Goal: Transaction & Acquisition: Purchase product/service

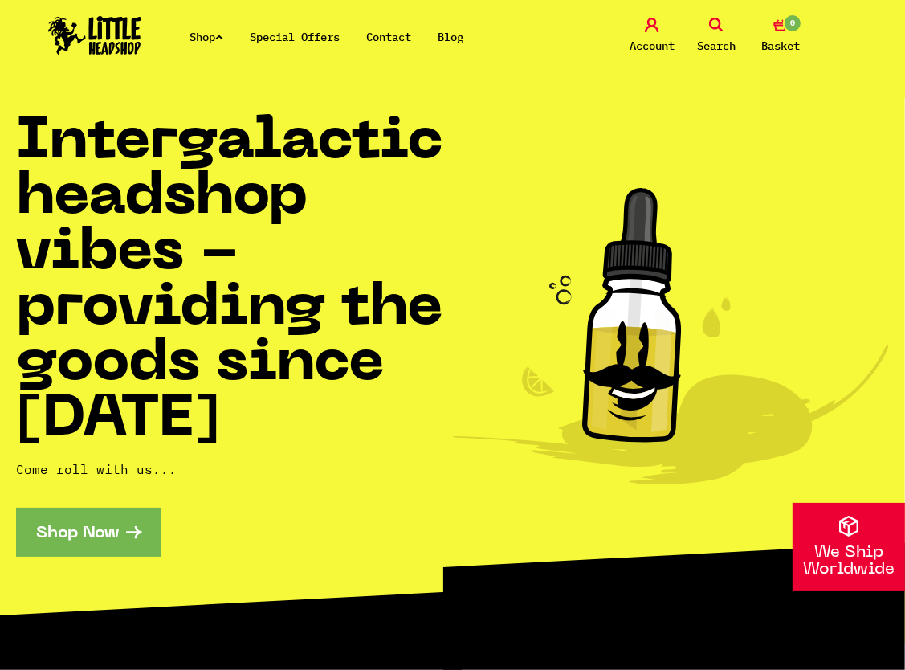
click at [358, 318] on h1 "Intergalactic headshop vibes - providing the goods since 2014" at bounding box center [234, 282] width 437 height 333
click at [112, 525] on link "Shop Now" at bounding box center [88, 532] width 145 height 49
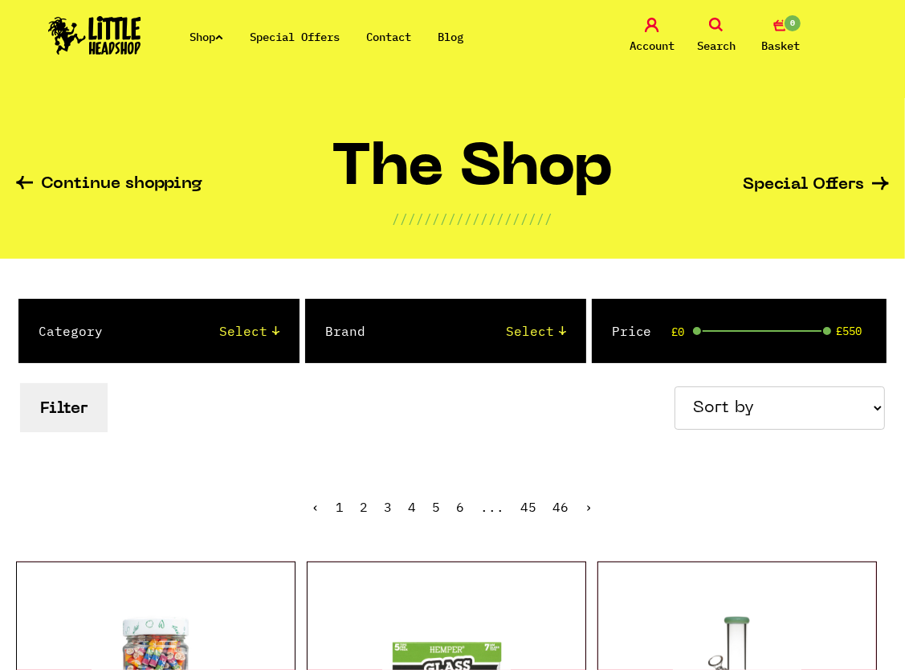
click at [722, 45] on span "Search" at bounding box center [716, 45] width 39 height 19
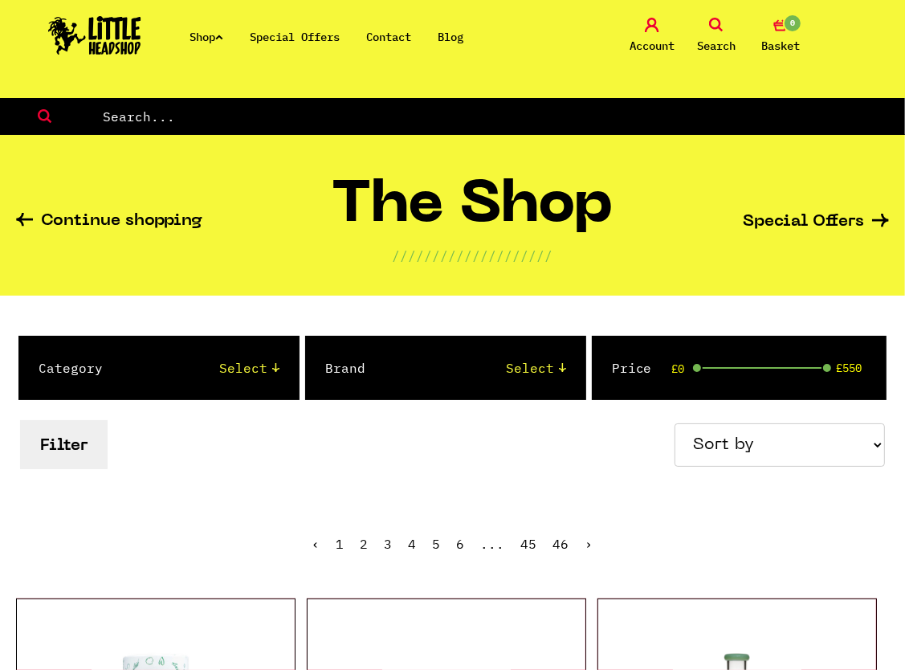
click at [206, 120] on input "text" at bounding box center [503, 116] width 804 height 21
type input "cigars"
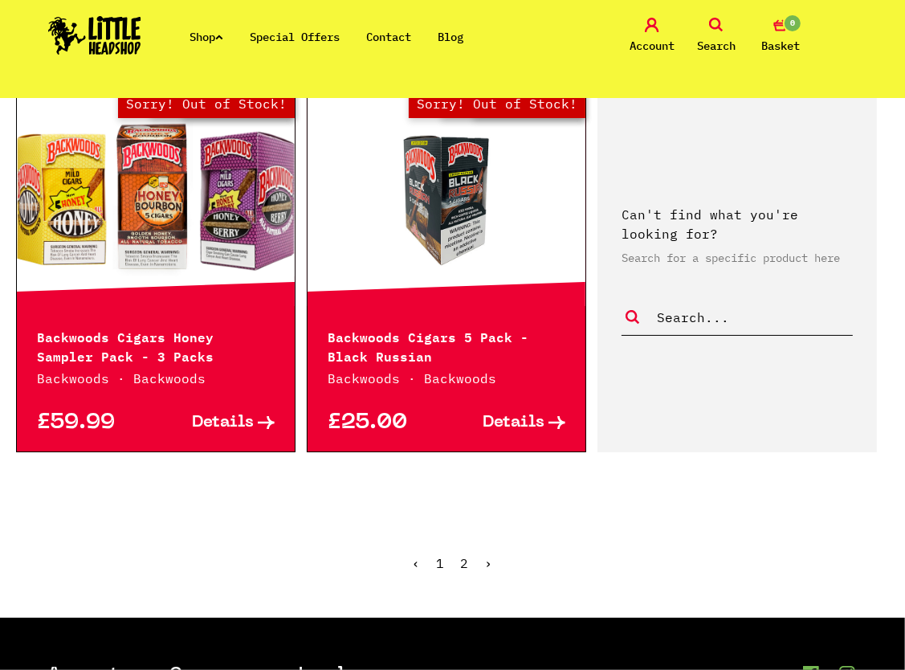
scroll to position [2088, 0]
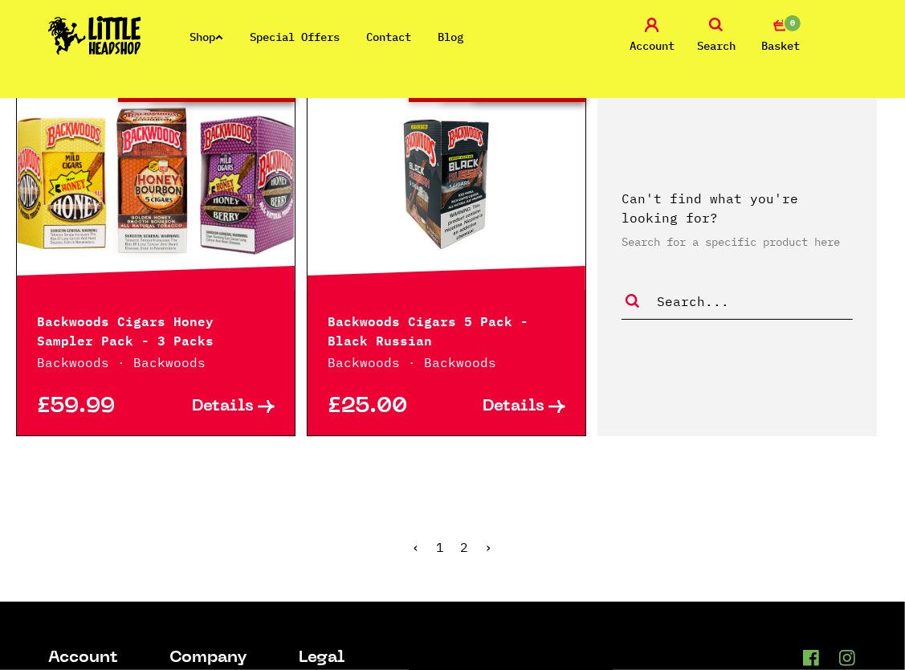
click at [725, 304] on input "text" at bounding box center [754, 301] width 198 height 21
type input "royal dutch cigars"
